Goal: Transaction & Acquisition: Purchase product/service

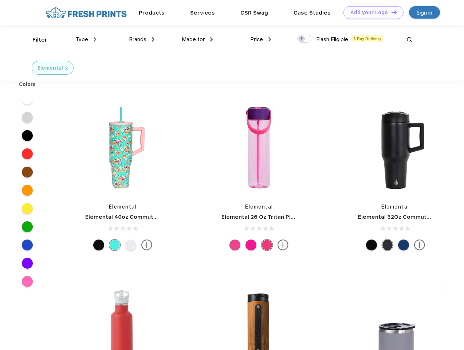
click at [371, 12] on link "Add your Logo Design Tool" at bounding box center [373, 12] width 60 height 13
click at [0, 0] on div "Design Tool" at bounding box center [0, 0] width 0 height 0
click at [391, 12] on link "Add your Logo Design Tool" at bounding box center [373, 12] width 60 height 13
click at [35, 40] on div "Filter" at bounding box center [39, 40] width 15 height 8
click at [86, 39] on span "Type" at bounding box center [81, 39] width 13 height 7
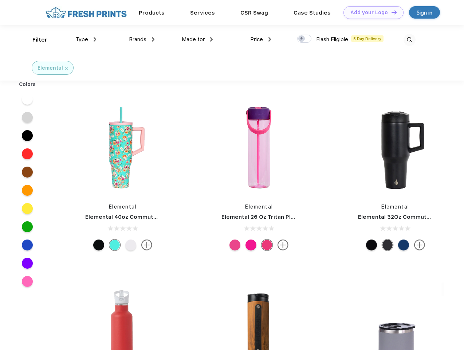
click at [142, 39] on span "Brands" at bounding box center [137, 39] width 17 height 7
click at [197, 39] on span "Made for" at bounding box center [193, 39] width 23 height 7
click at [261, 39] on span "Price" at bounding box center [256, 39] width 13 height 7
click at [304, 39] on div at bounding box center [304, 39] width 14 height 8
click at [302, 39] on input "checkbox" at bounding box center [299, 36] width 5 height 5
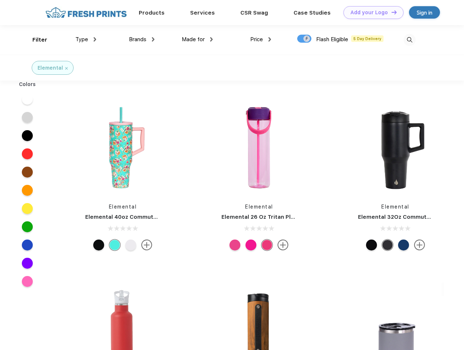
click at [409, 40] on img at bounding box center [410, 40] width 12 height 12
